Goal: Task Accomplishment & Management: Use online tool/utility

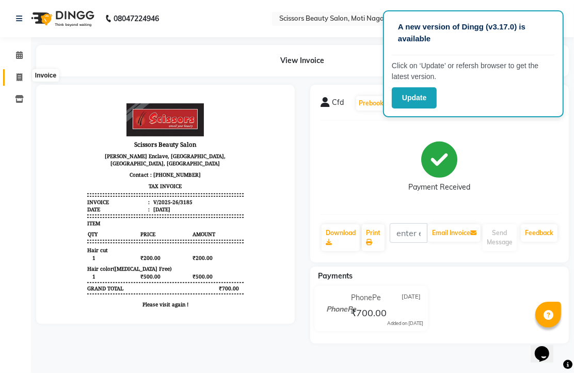
click at [17, 76] on icon at bounding box center [20, 77] width 6 height 8
select select "service"
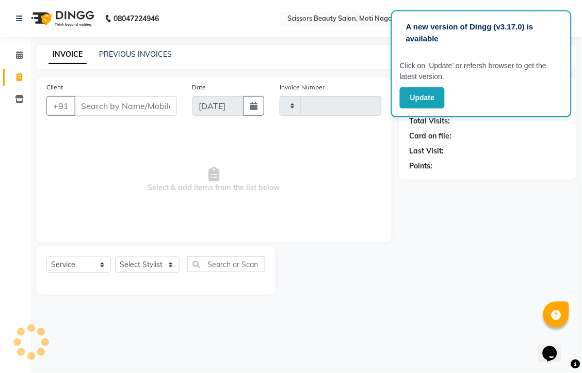
type input "3186"
select select "7057"
click at [153, 116] on input "Client" at bounding box center [125, 106] width 103 height 20
drag, startPoint x: 128, startPoint y: 125, endPoint x: 133, endPoint y: 110, distance: 15.3
click at [130, 116] on input "Client" at bounding box center [125, 106] width 103 height 20
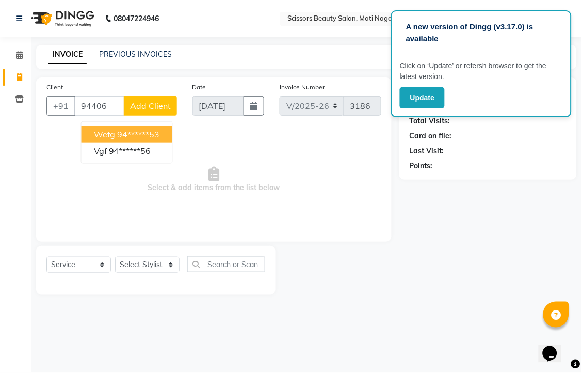
drag, startPoint x: 178, startPoint y: 138, endPoint x: 169, endPoint y: 145, distance: 11.8
click at [173, 138] on ngb-typeahead-window "wetg 94******53 vgf 94******56" at bounding box center [127, 142] width 92 height 42
click at [160, 139] on ngb-highlight "94******53" at bounding box center [139, 134] width 42 height 10
type input "94******53"
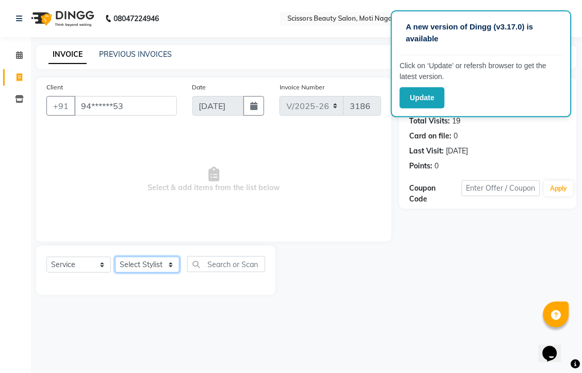
click at [136, 272] on select "Select Stylist Arman [PERSON_NAME] [PERSON_NAME] [PERSON_NAME] Sir Staff" at bounding box center [147, 264] width 64 height 16
select select "58456"
click at [119, 272] on select "Select Stylist Arman [PERSON_NAME] [PERSON_NAME] [PERSON_NAME] Sir Staff" at bounding box center [147, 264] width 64 height 16
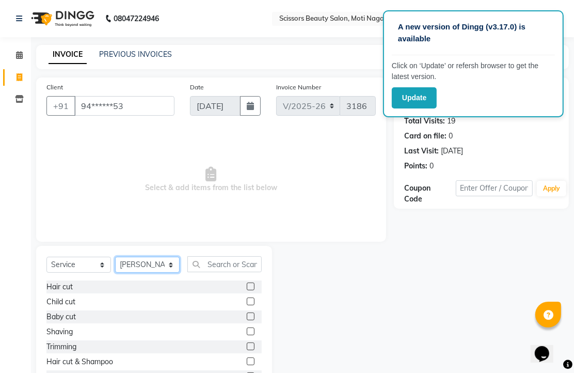
scroll to position [57, 0]
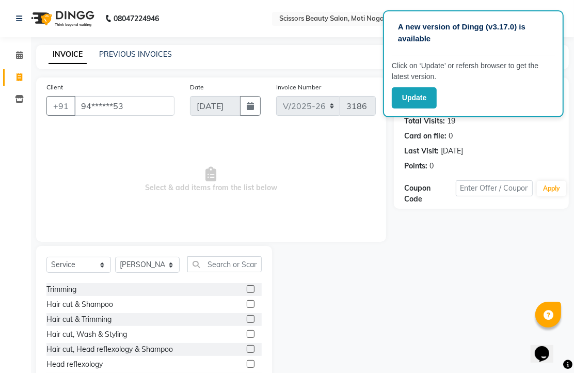
click at [233, 326] on div "Hair cut & Trimming" at bounding box center [153, 319] width 215 height 13
click at [247, 322] on label at bounding box center [251, 319] width 8 height 8
click at [247, 322] on input "checkbox" at bounding box center [250, 319] width 7 height 7
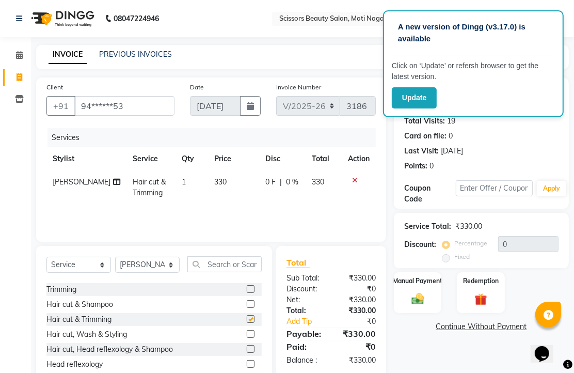
checkbox input "false"
click at [421, 306] on img at bounding box center [417, 298] width 21 height 15
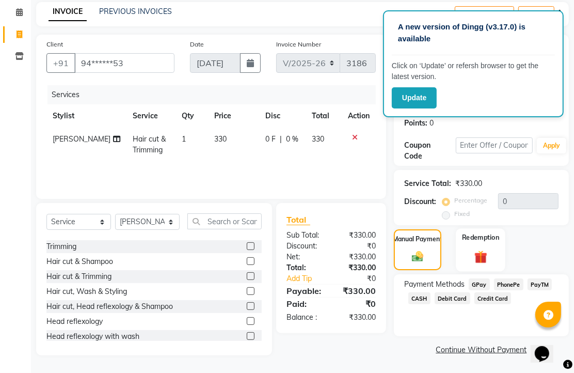
scroll to position [84, 0]
click at [430, 297] on span "CASH" at bounding box center [419, 298] width 22 height 12
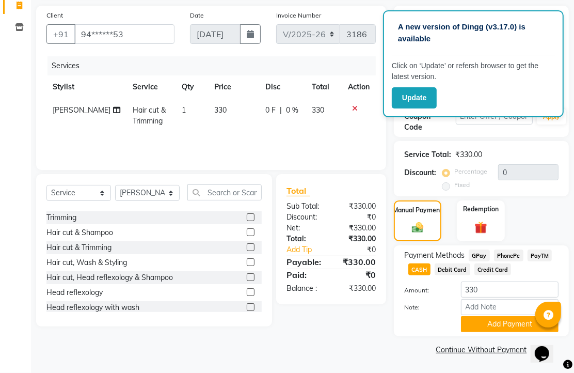
scroll to position [128, 0]
click at [499, 327] on button "Add Payment" at bounding box center [510, 324] width 98 height 16
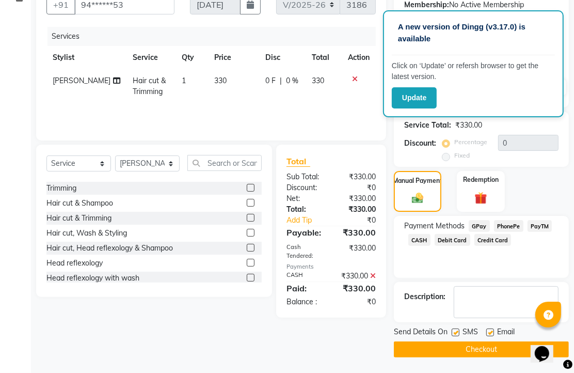
scroll to position [157, 0]
click at [494, 330] on label at bounding box center [490, 332] width 8 height 8
click at [493, 330] on input "checkbox" at bounding box center [489, 332] width 7 height 7
checkbox input "false"
click at [488, 342] on button "Checkout" at bounding box center [481, 349] width 175 height 16
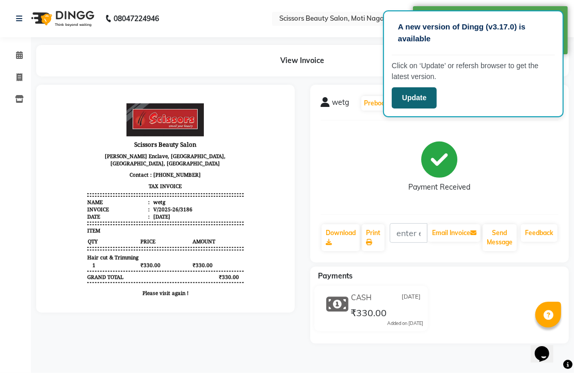
click at [421, 91] on button "Update" at bounding box center [414, 97] width 45 height 21
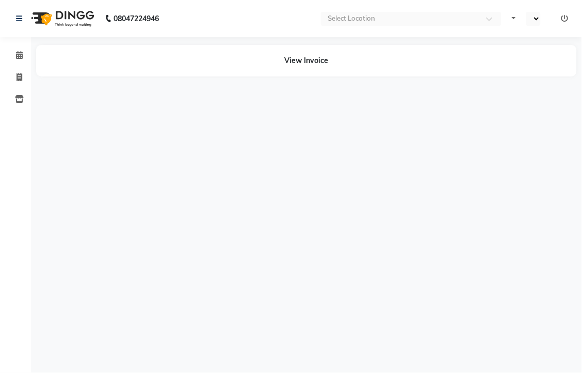
select select "en"
